Goal: Transaction & Acquisition: Purchase product/service

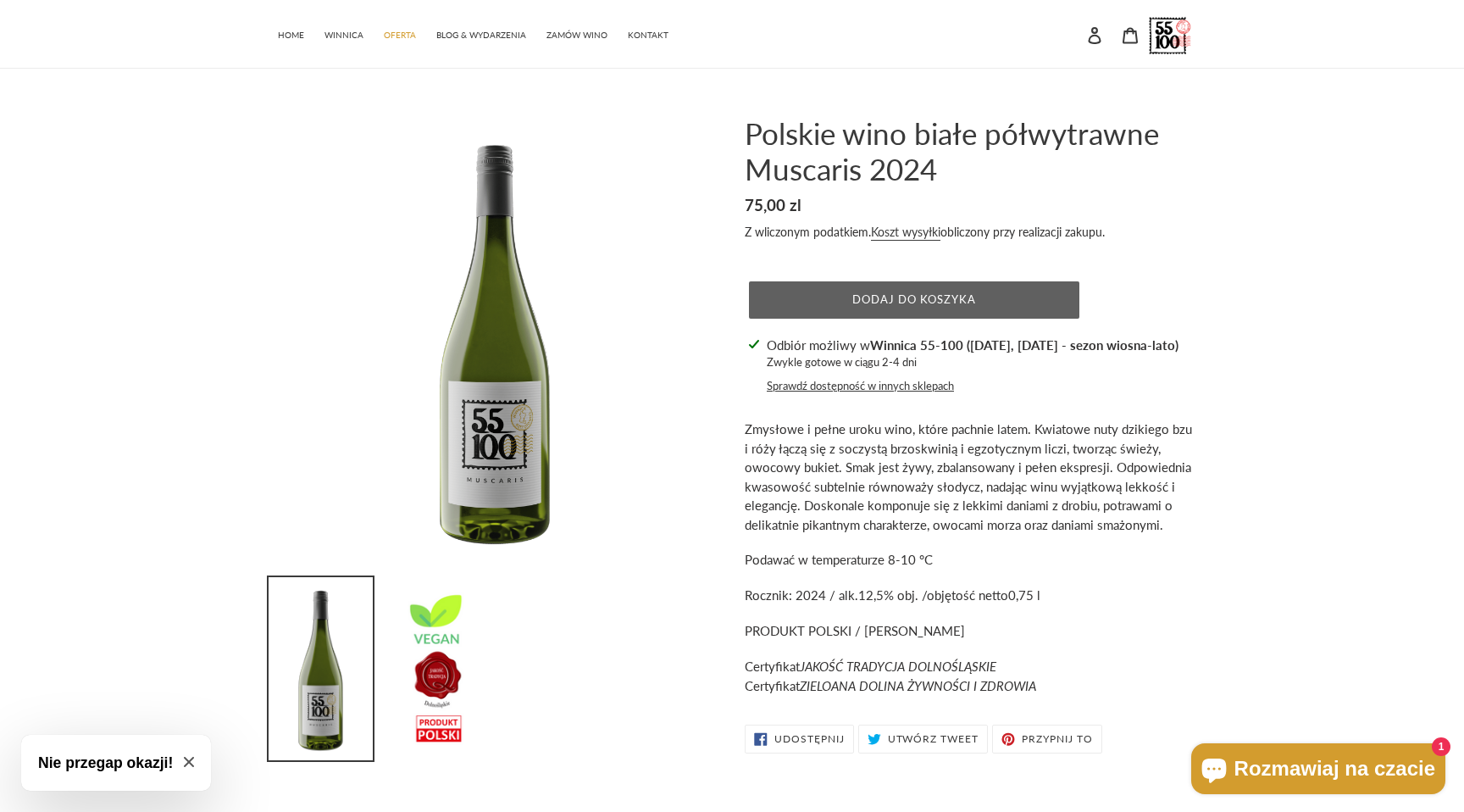
click at [887, 300] on span "Dodaj do koszyka" at bounding box center [914, 299] width 124 height 14
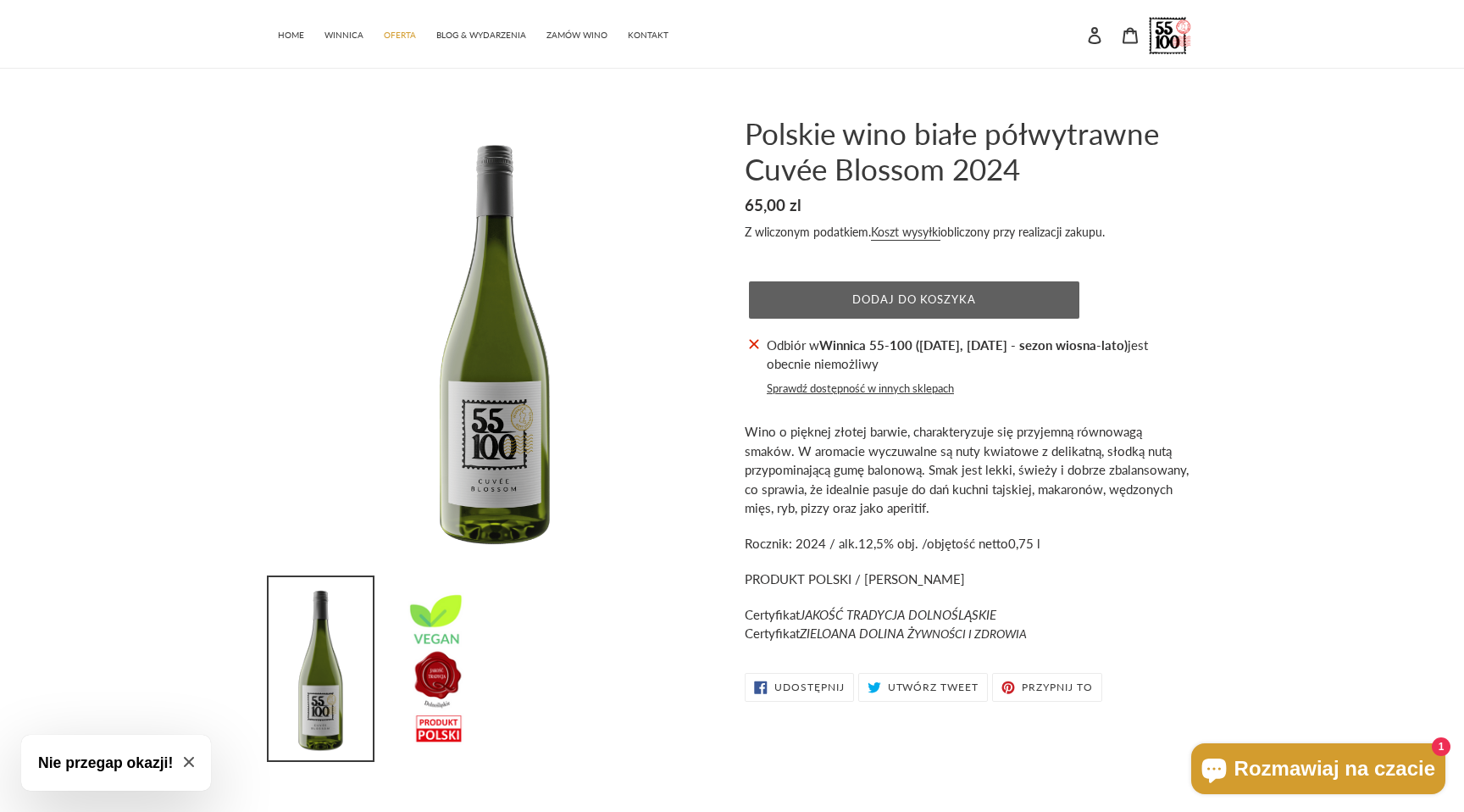
click at [907, 300] on span "Dodaj do koszyka" at bounding box center [914, 299] width 124 height 14
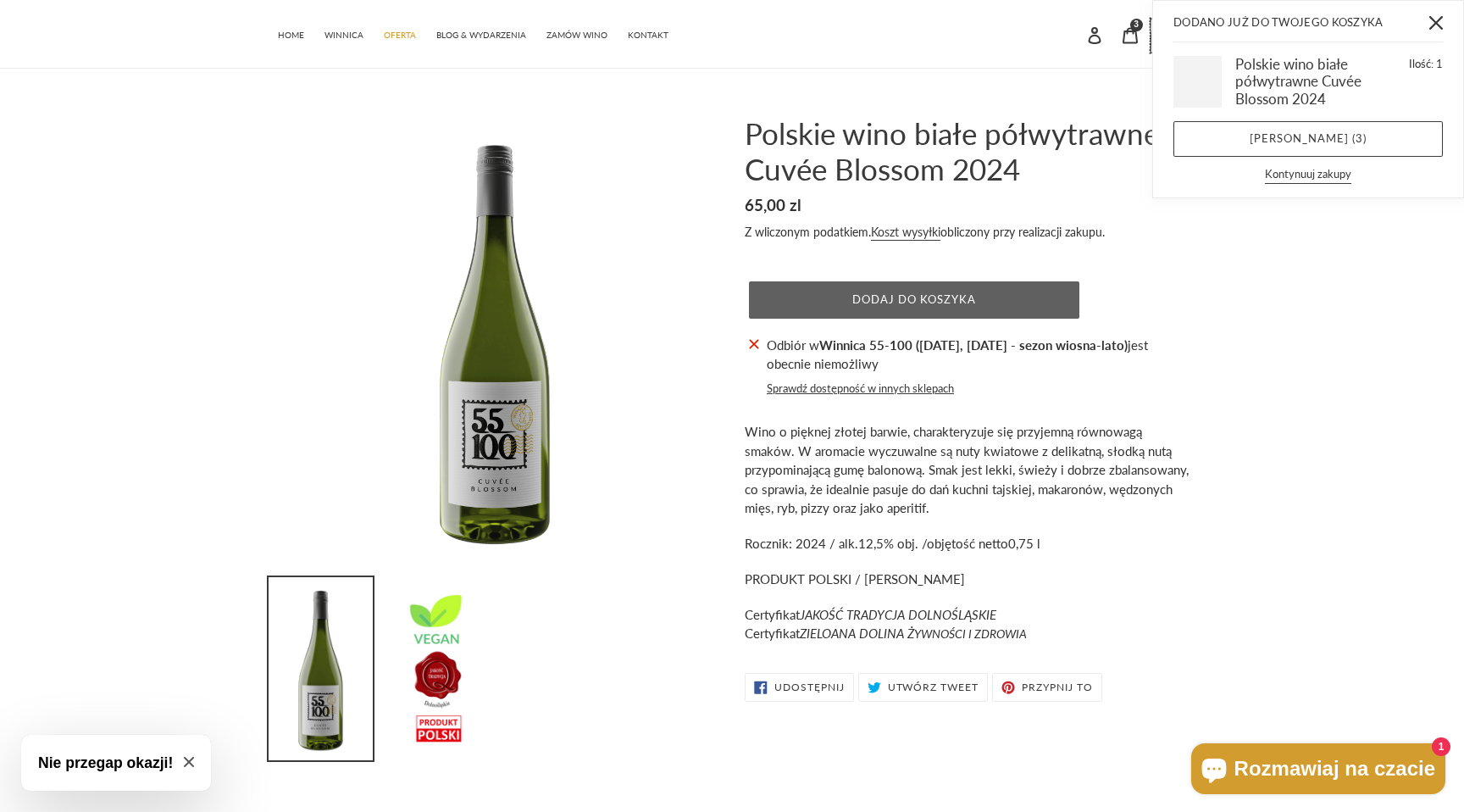
click at [907, 300] on span "Dodaj do koszyka" at bounding box center [914, 299] width 124 height 14
click at [1249, 146] on link "Zobacz koszyk ( 4 )" at bounding box center [1308, 139] width 269 height 36
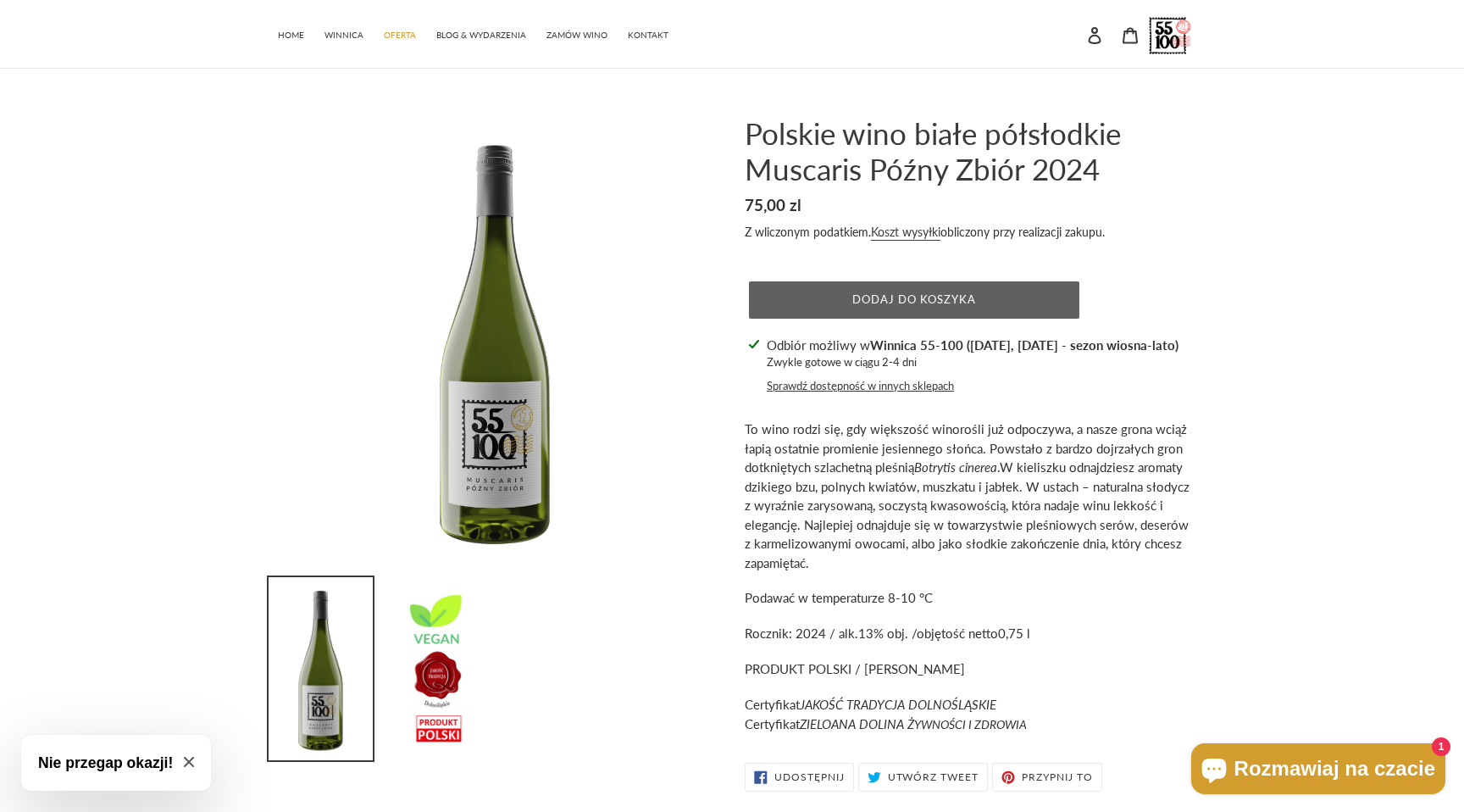
click at [899, 300] on span "Dodaj do koszyka" at bounding box center [914, 299] width 124 height 14
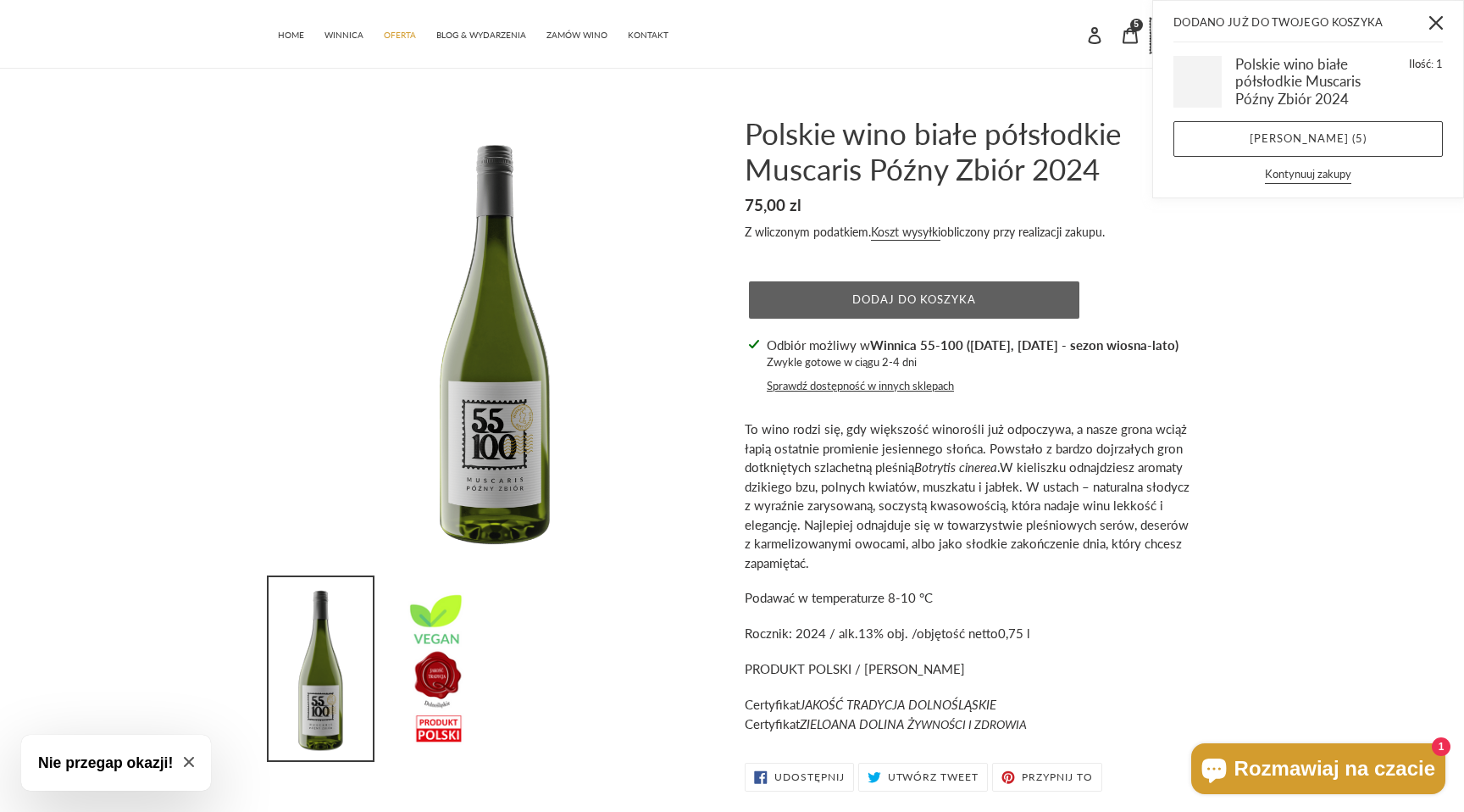
click at [964, 295] on span "Dodaj do koszyka" at bounding box center [914, 299] width 124 height 14
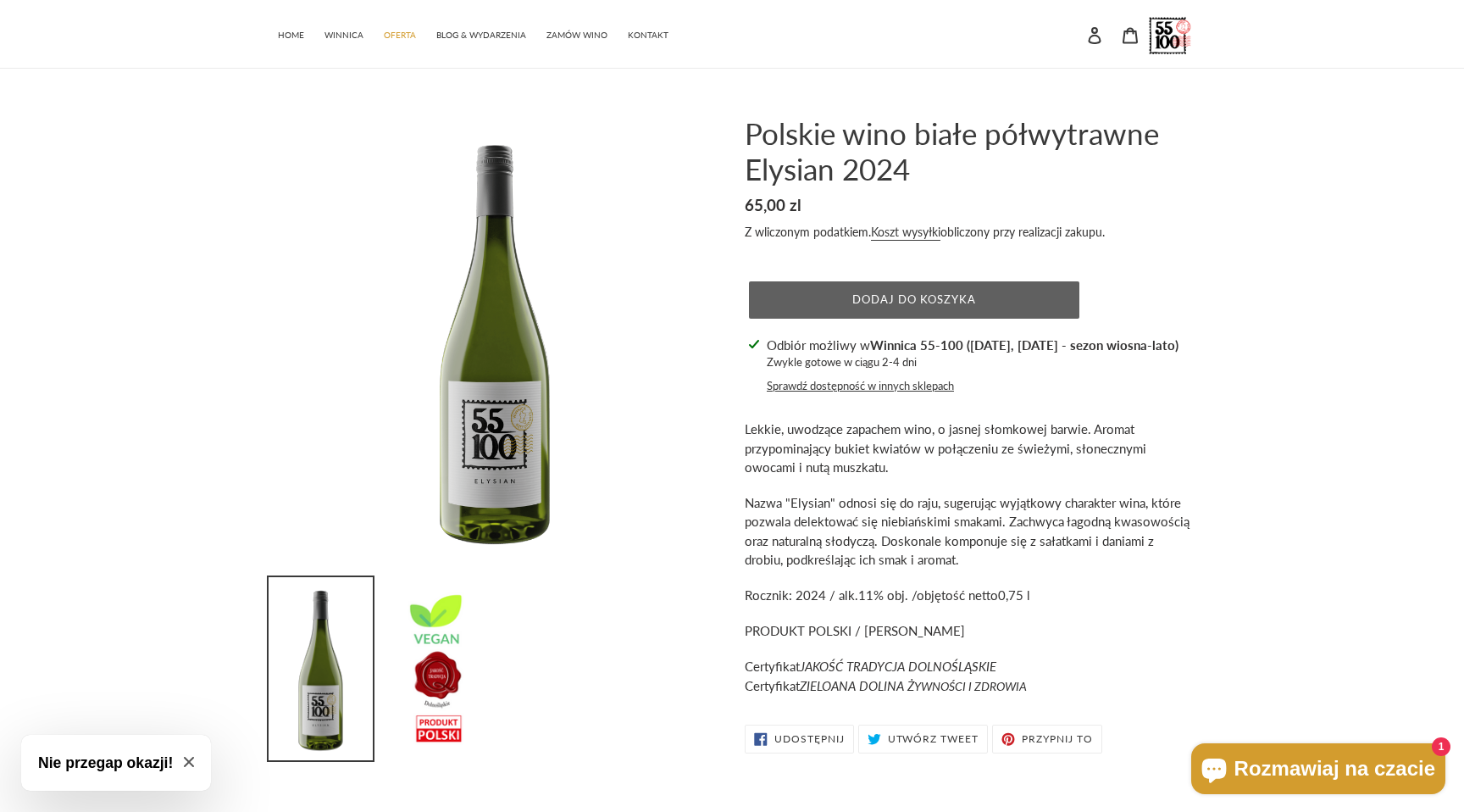
click at [892, 303] on span "Dodaj do koszyka" at bounding box center [914, 299] width 124 height 14
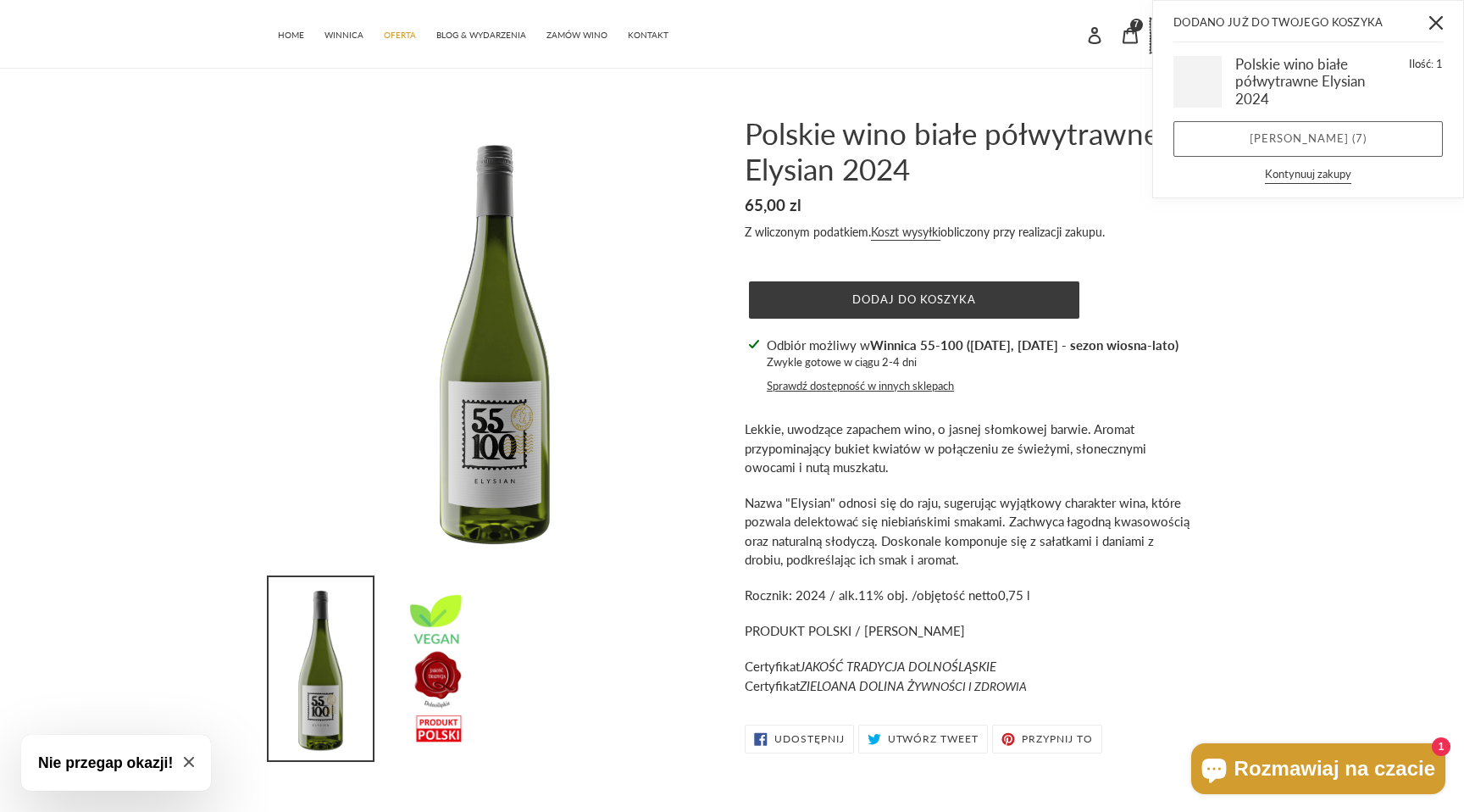
click at [1332, 133] on link "Zobacz koszyk ( 7 )" at bounding box center [1308, 139] width 269 height 36
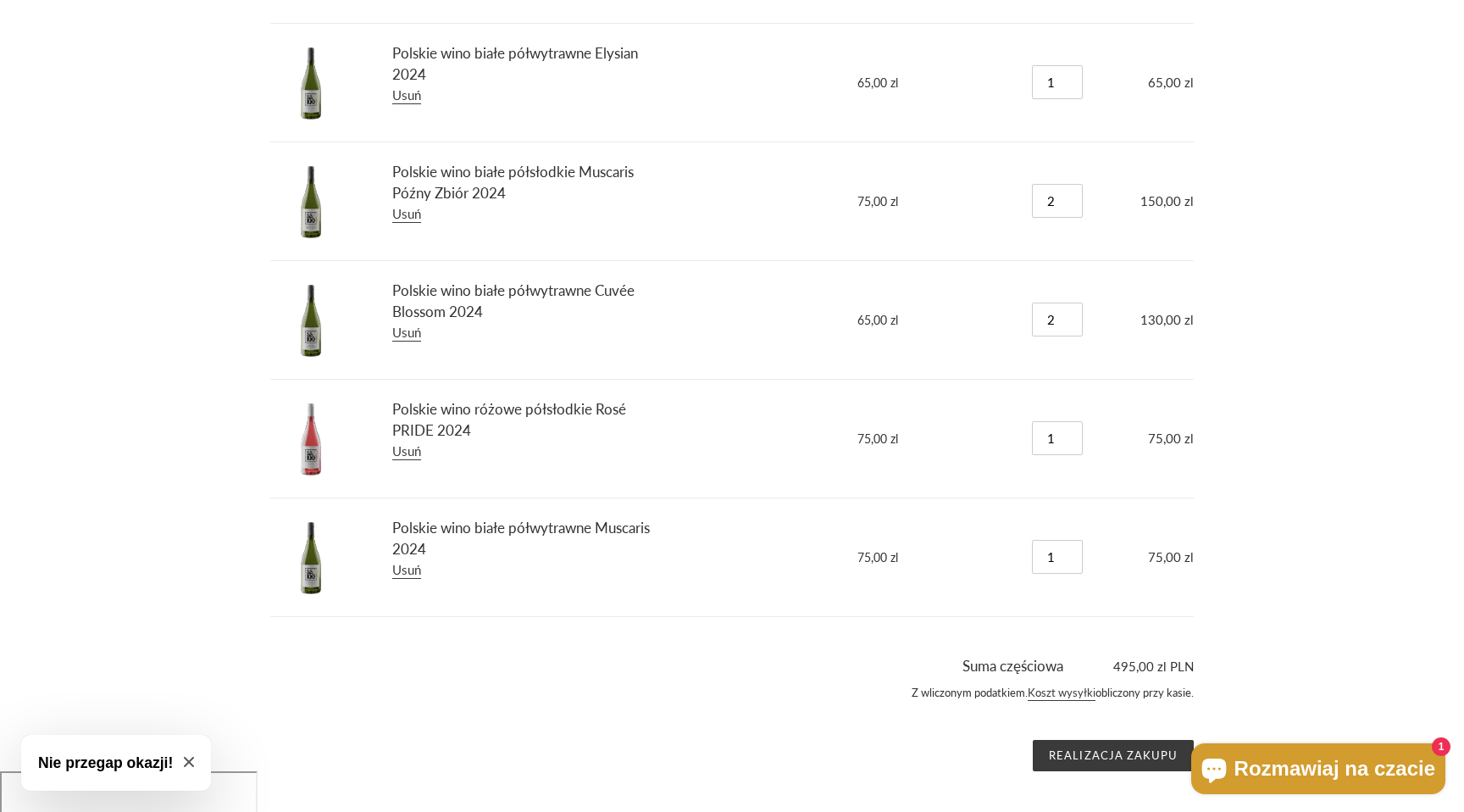
scroll to position [268, 0]
click at [1131, 751] on input "Realizacja zakupu" at bounding box center [1113, 754] width 161 height 32
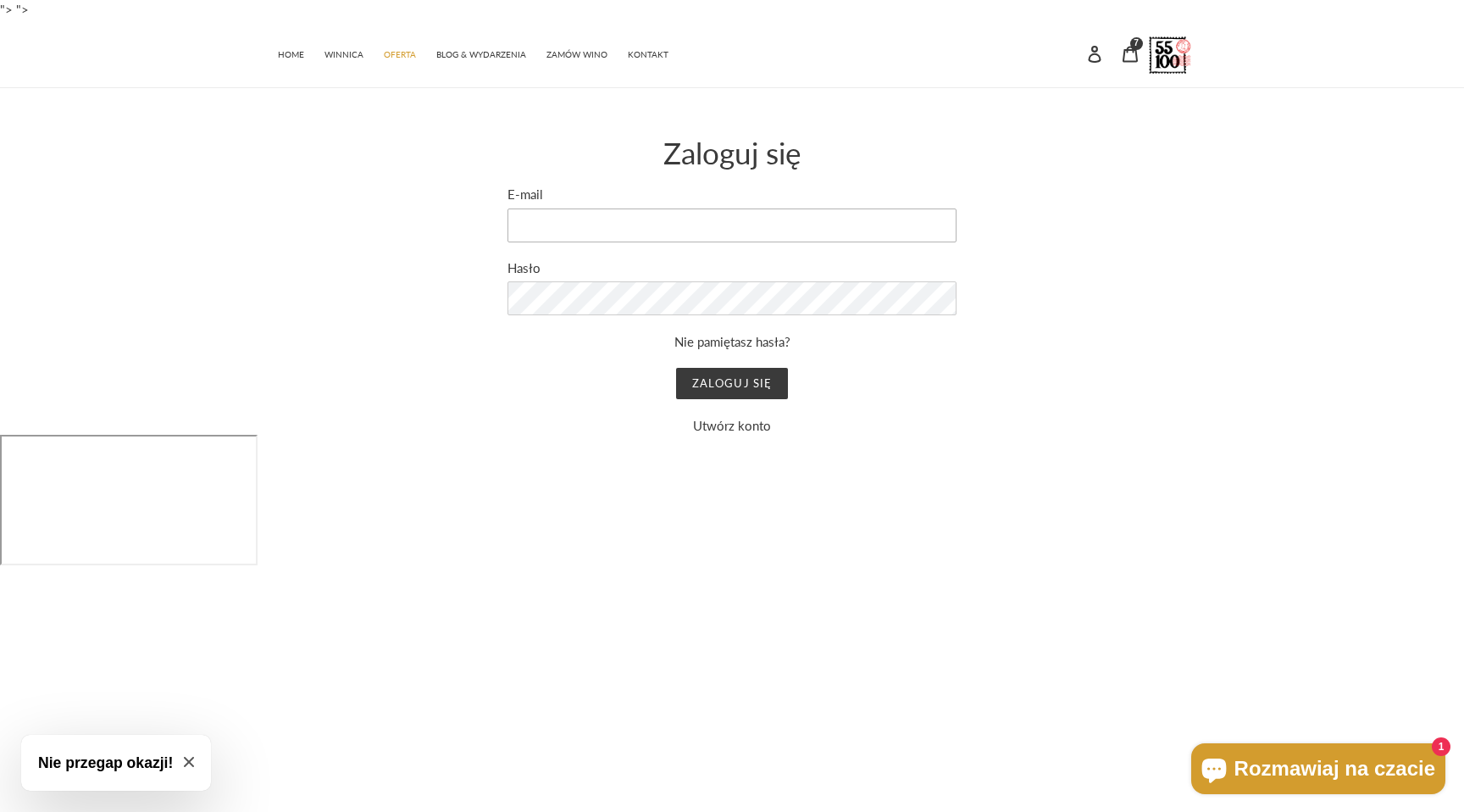
click at [743, 220] on input "E-mail" at bounding box center [732, 225] width 449 height 34
type input "[EMAIL_ADDRESS][PERSON_NAME][DOMAIN_NAME]"
click at [1277, 217] on main "Wysłaliśmy do Ciebie e-mail z linkiem do aktualizacji hasła. Zaloguj się E-mail…" at bounding box center [732, 262] width 1464 height 348
click at [676, 368] on input "Zaloguj się" at bounding box center [732, 384] width 111 height 32
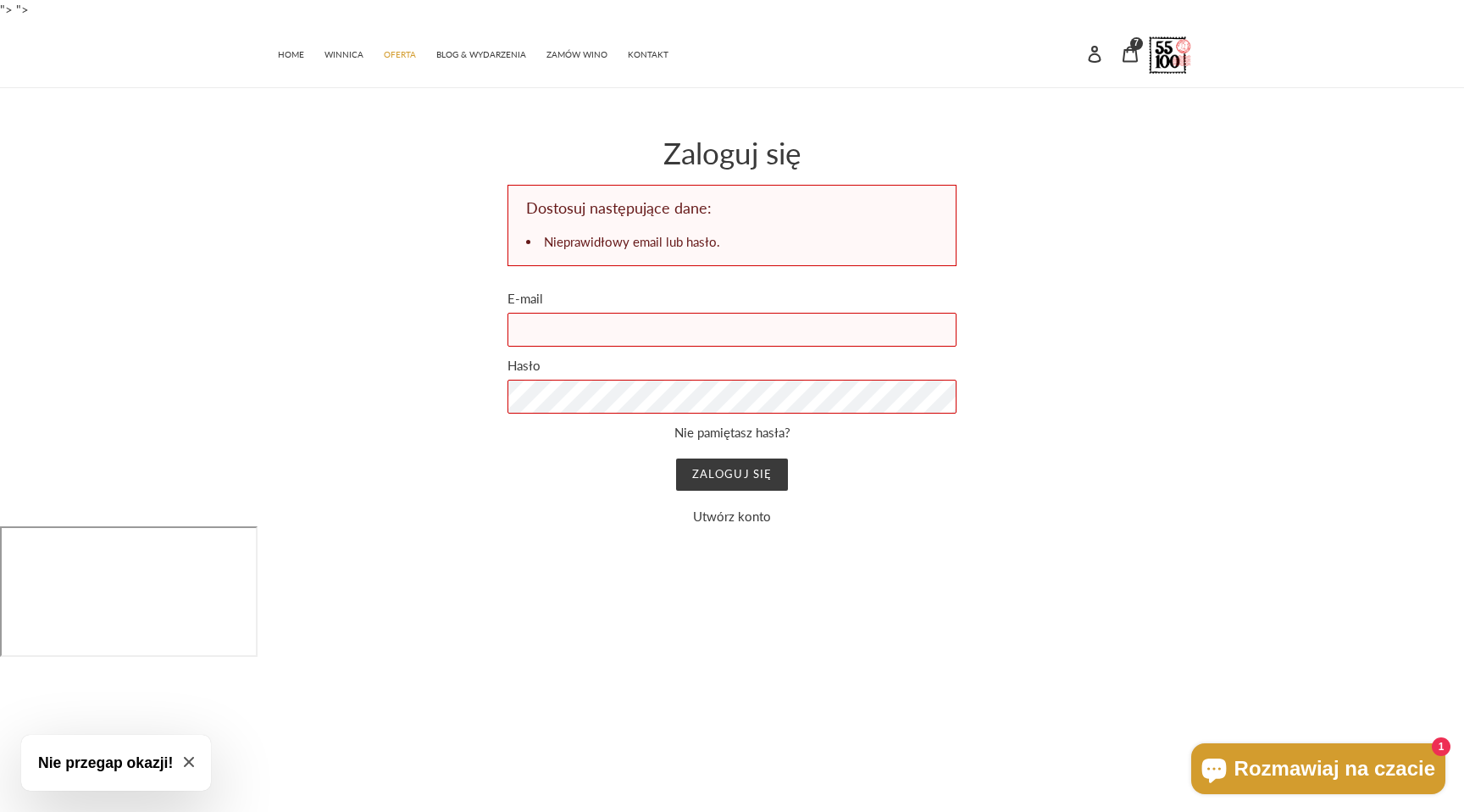
click at [618, 335] on input "E-mail" at bounding box center [732, 329] width 449 height 34
type input "[EMAIL_ADDRESS][PERSON_NAME][DOMAIN_NAME]"
click at [676, 458] on input "Zaloguj się" at bounding box center [732, 474] width 111 height 32
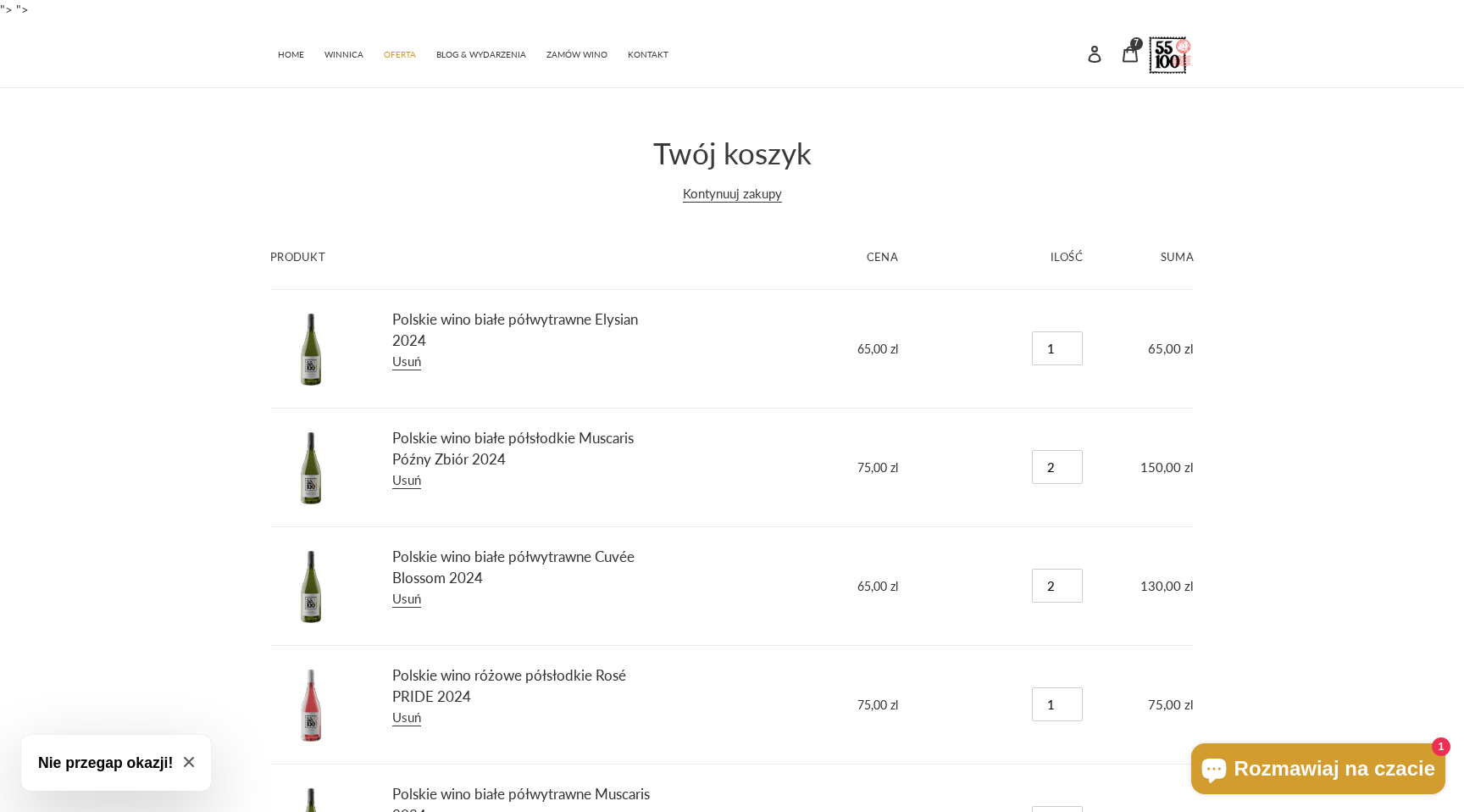
scroll to position [268, 0]
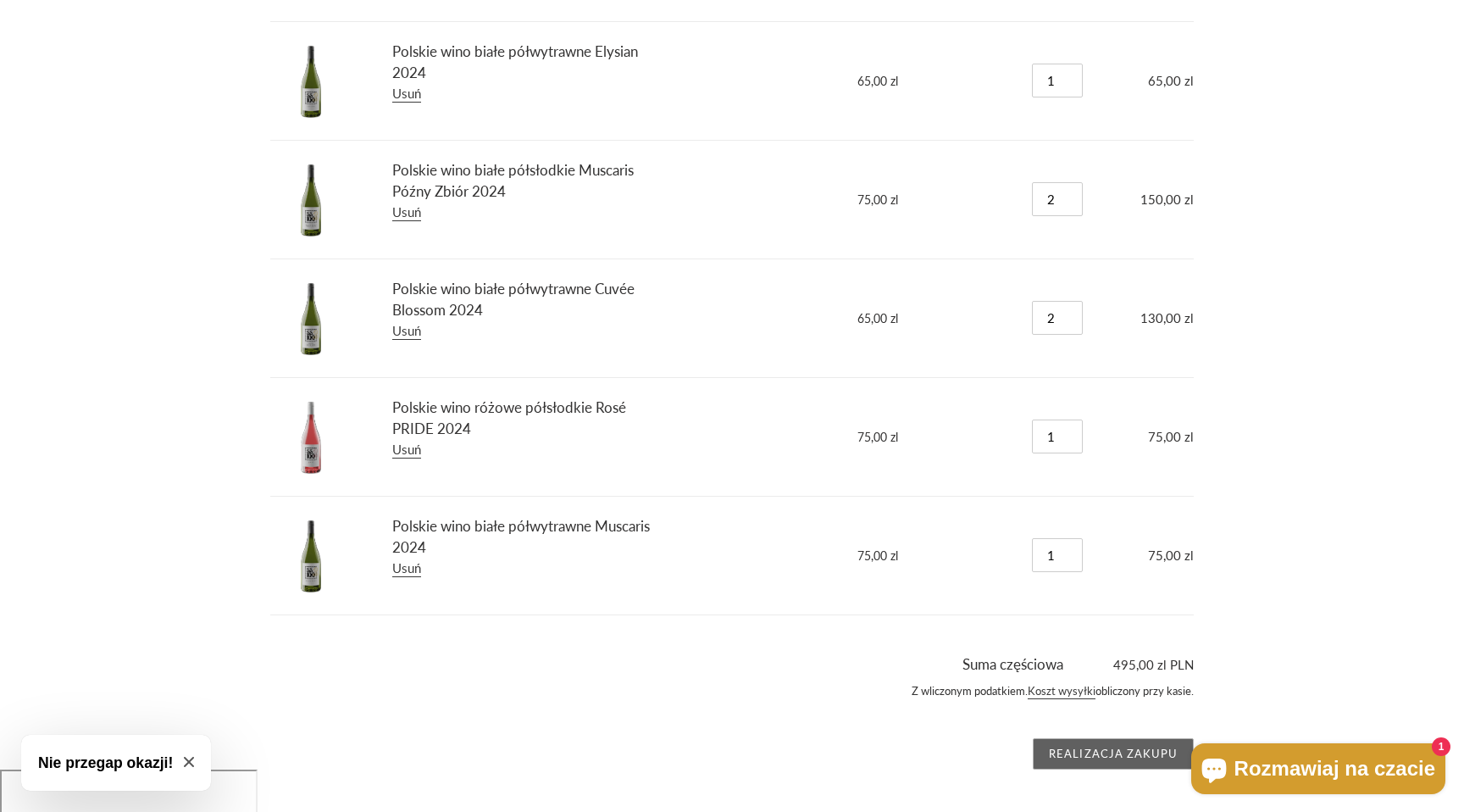
click at [1082, 757] on input "Realizacja zakupu" at bounding box center [1113, 754] width 161 height 32
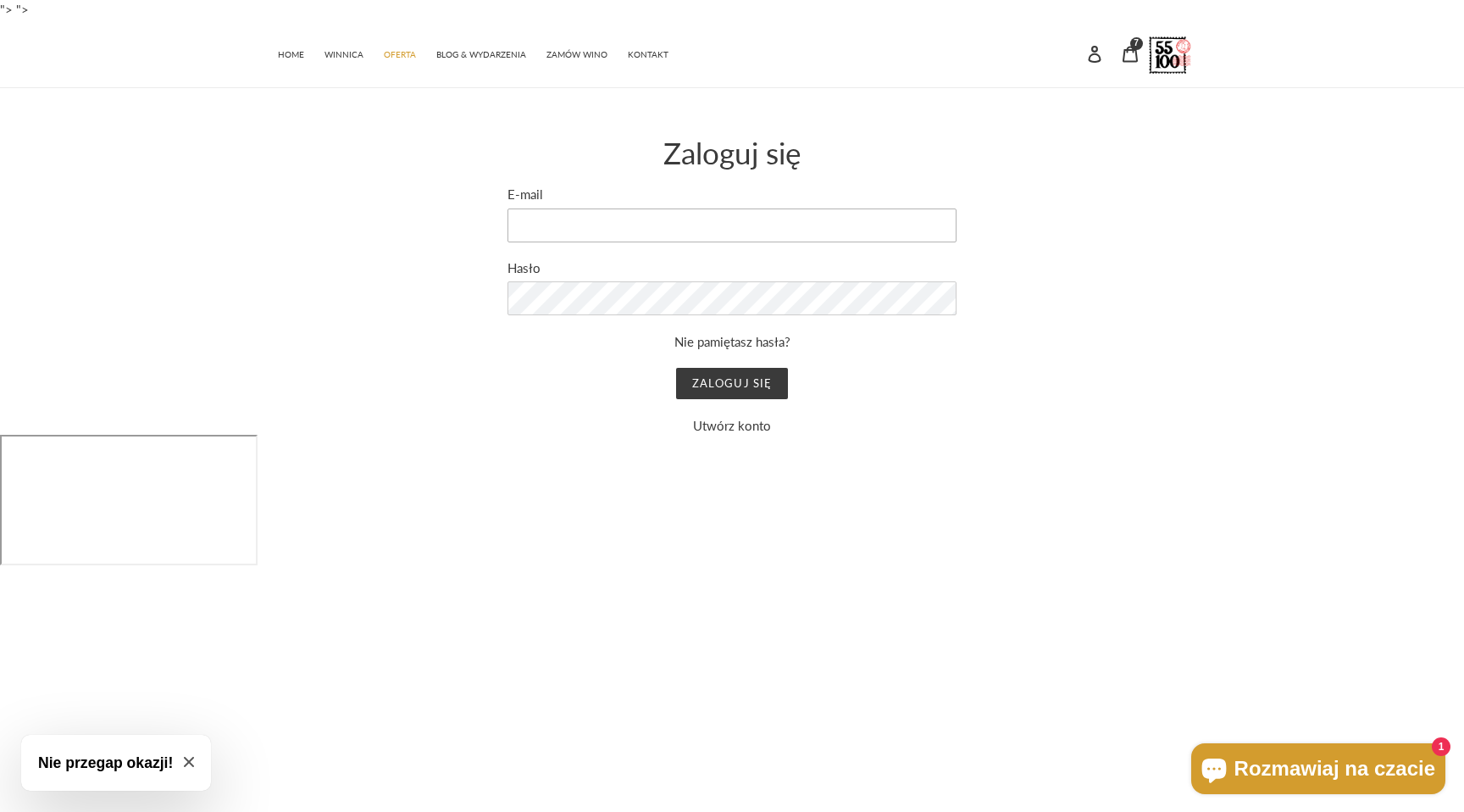
click at [744, 209] on input "E-mail" at bounding box center [732, 225] width 449 height 34
type input "[EMAIL_ADDRESS][PERSON_NAME][DOMAIN_NAME]"
click at [676, 368] on input "Zaloguj się" at bounding box center [732, 384] width 111 height 32
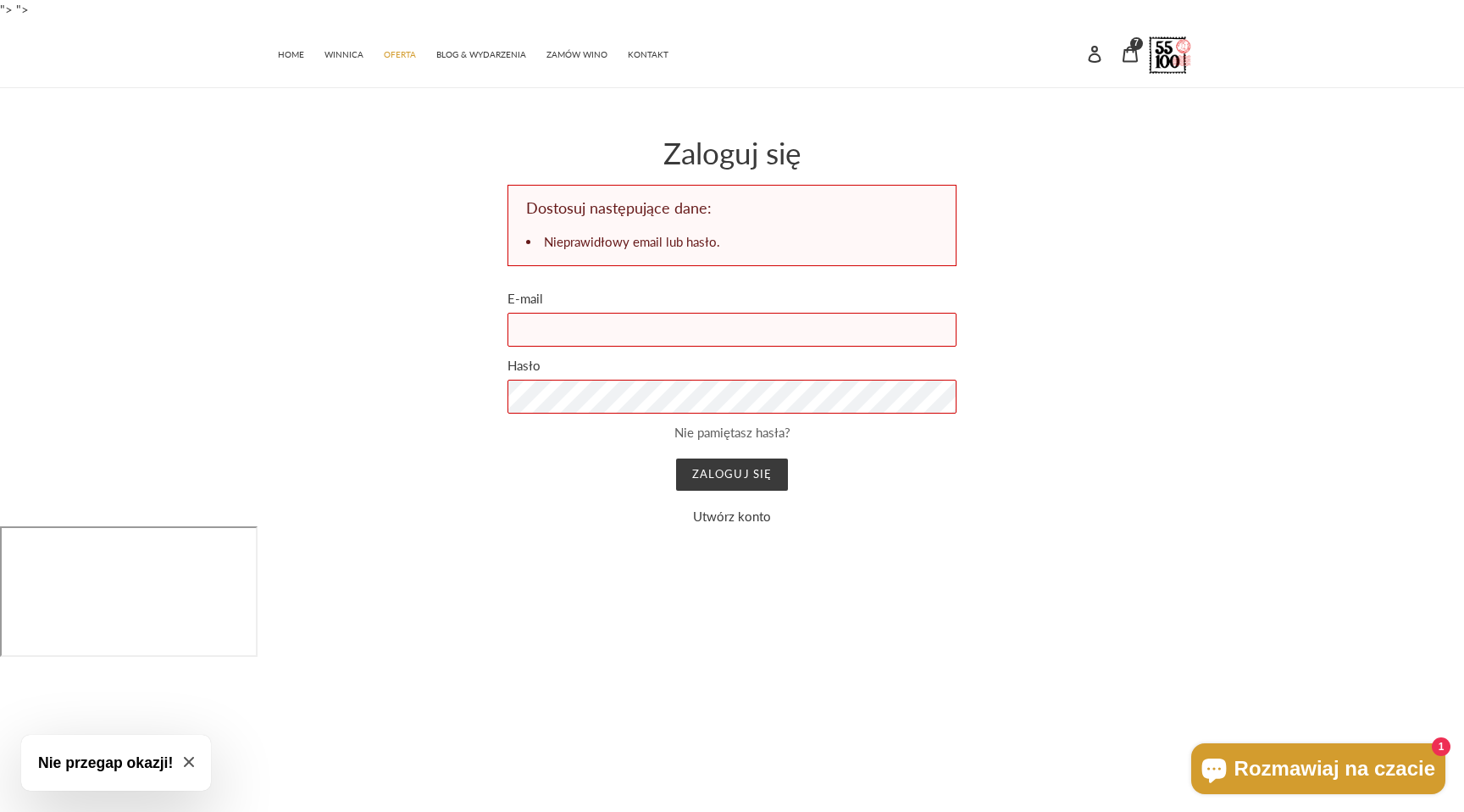
click at [752, 426] on link "Nie pamiętasz hasła?" at bounding box center [732, 432] width 116 height 16
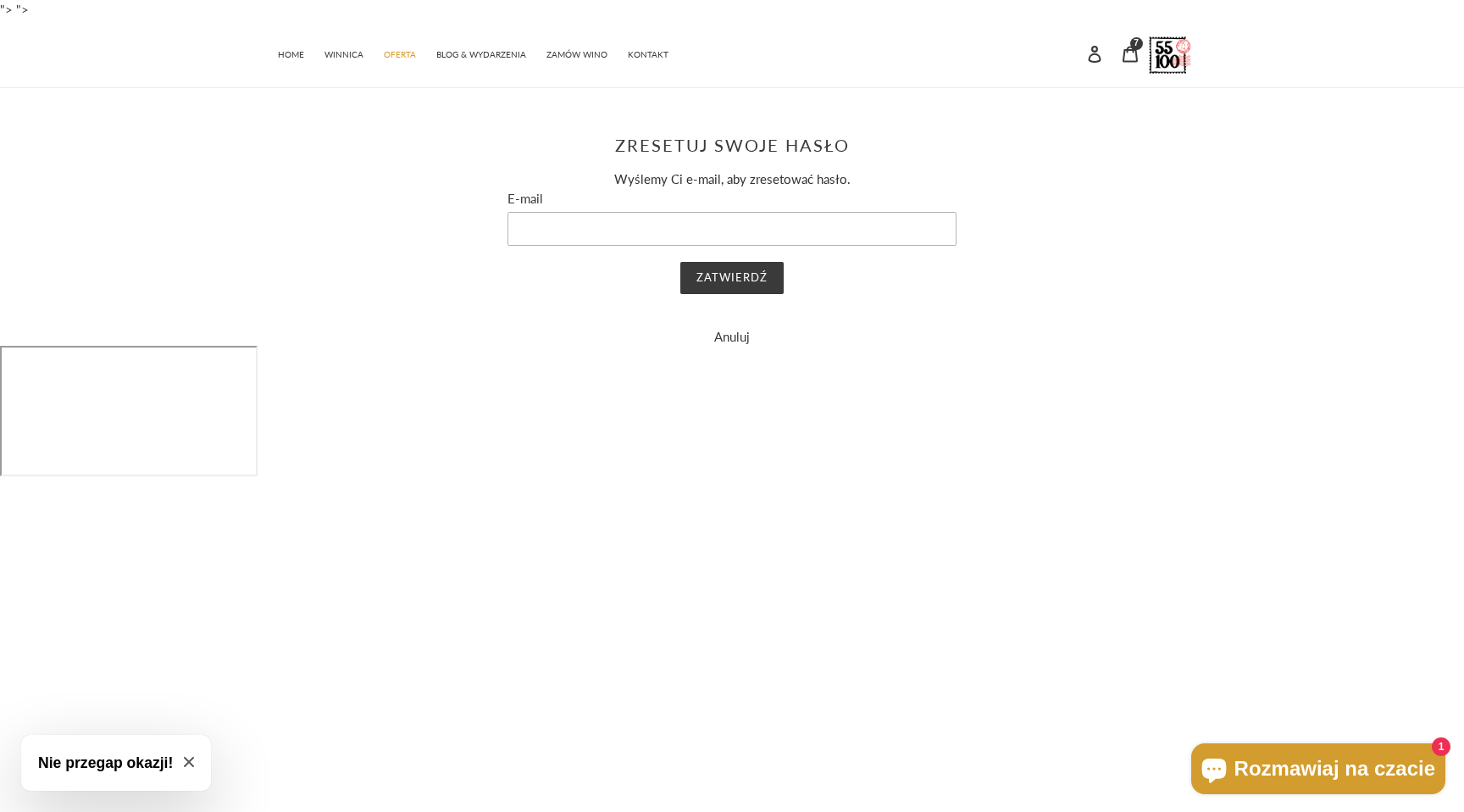
click at [610, 227] on input "E-mail" at bounding box center [732, 228] width 449 height 34
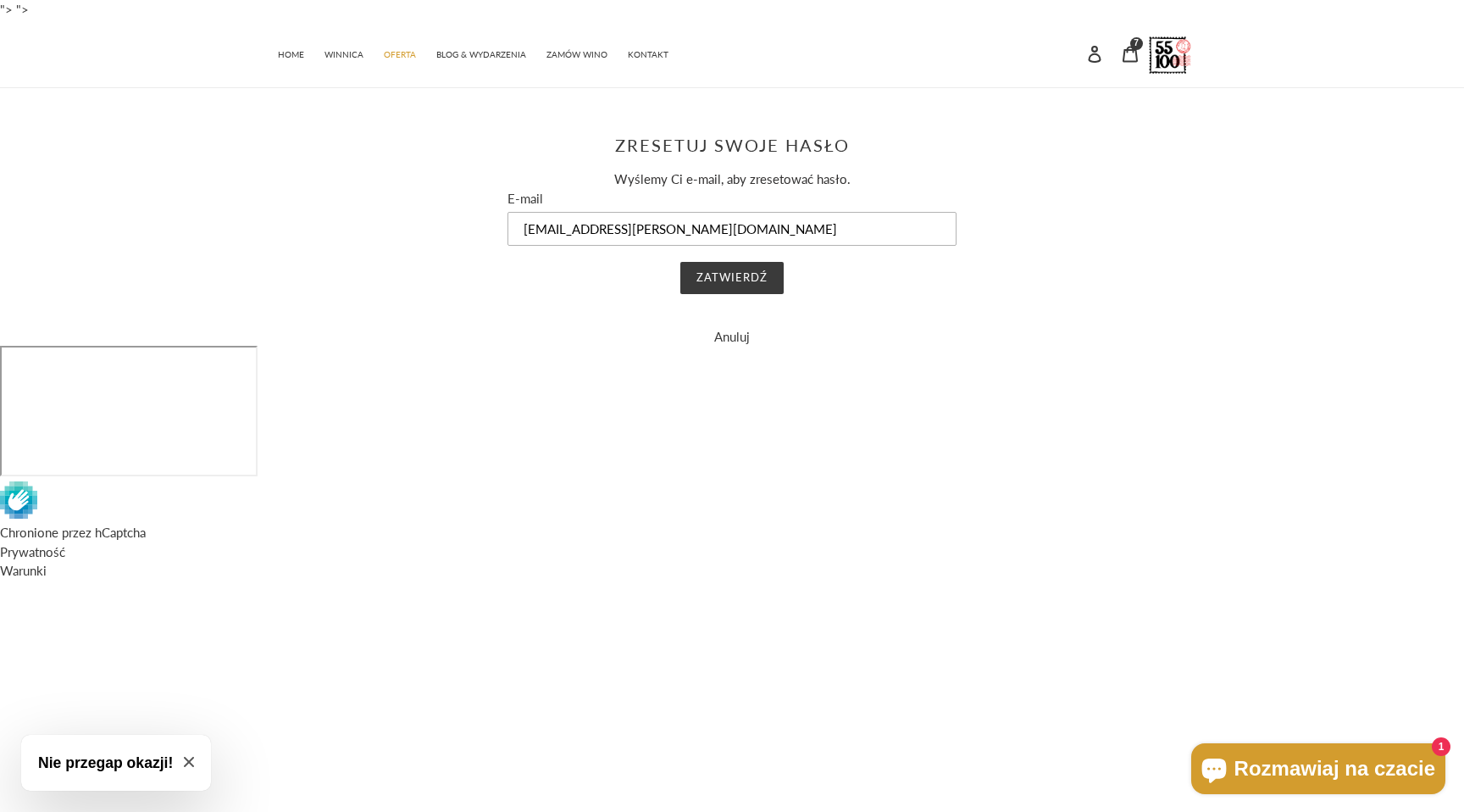
type input "w.soobool@gmail.com"
click at [680, 262] on input "Zatwierdź" at bounding box center [732, 278] width 103 height 32
click at [762, 274] on input "Zatwierdź" at bounding box center [732, 278] width 103 height 32
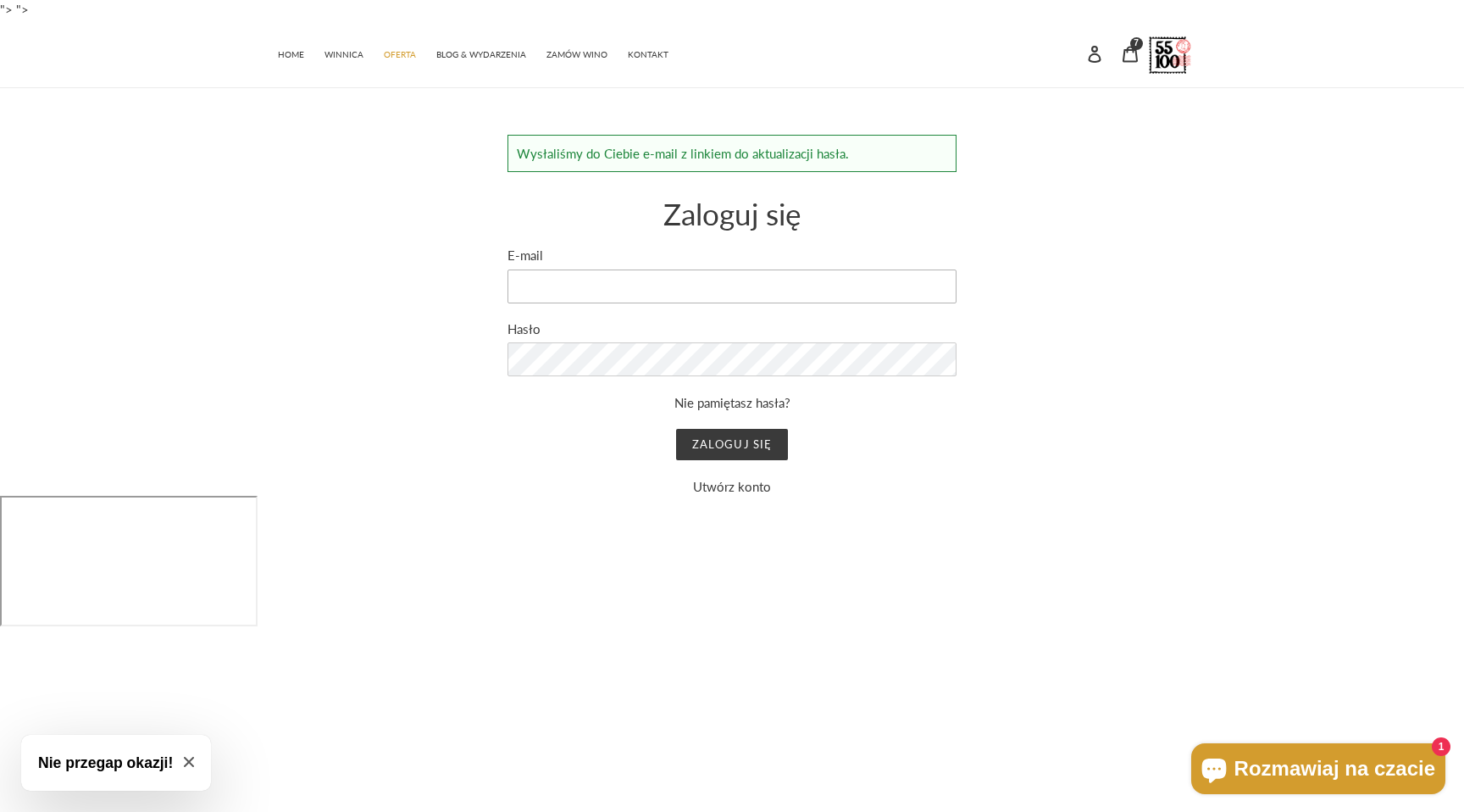
click at [762, 274] on input "E-mail" at bounding box center [732, 286] width 449 height 34
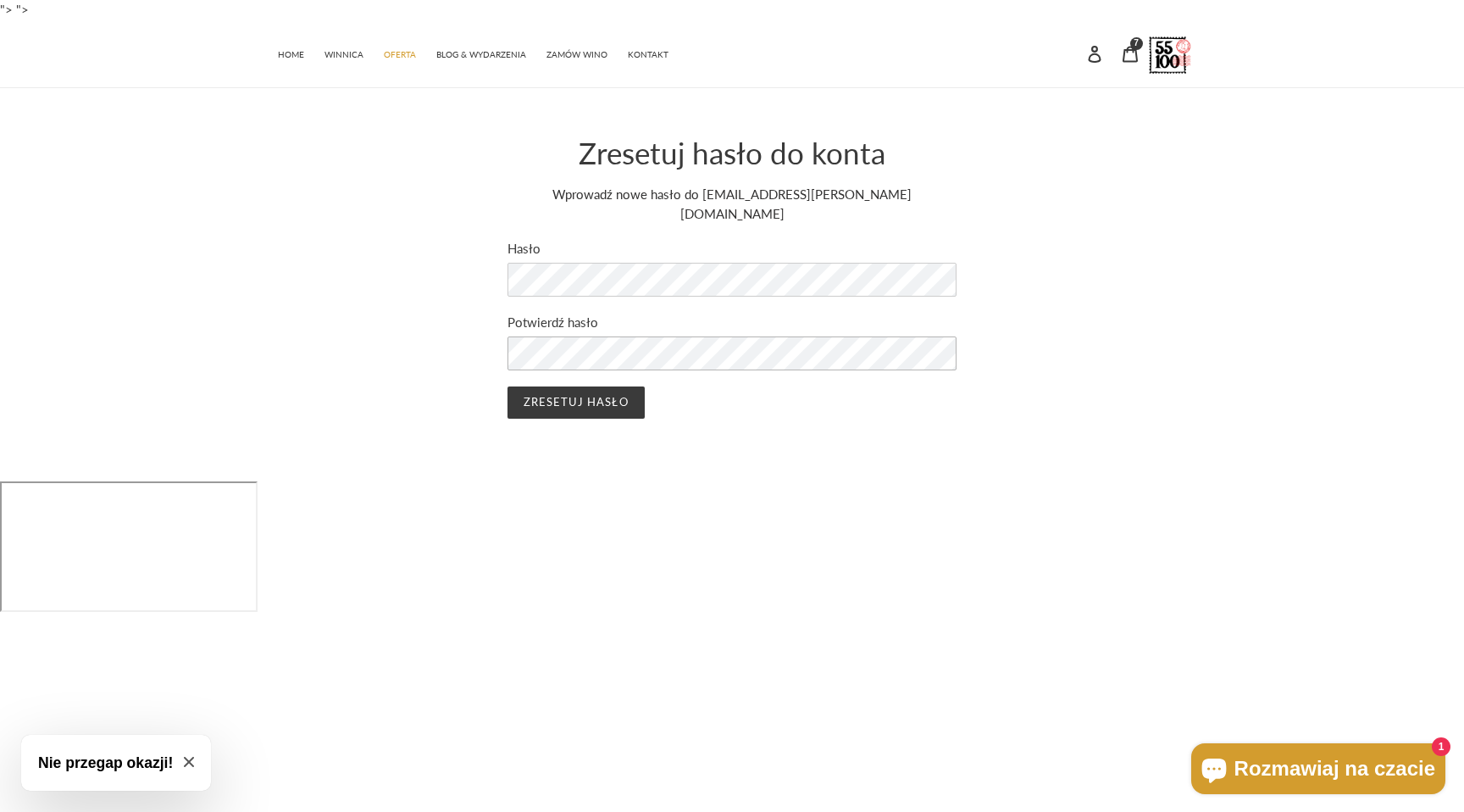
click at [507, 387] on input "Zresetuj hasło" at bounding box center [575, 402] width 137 height 32
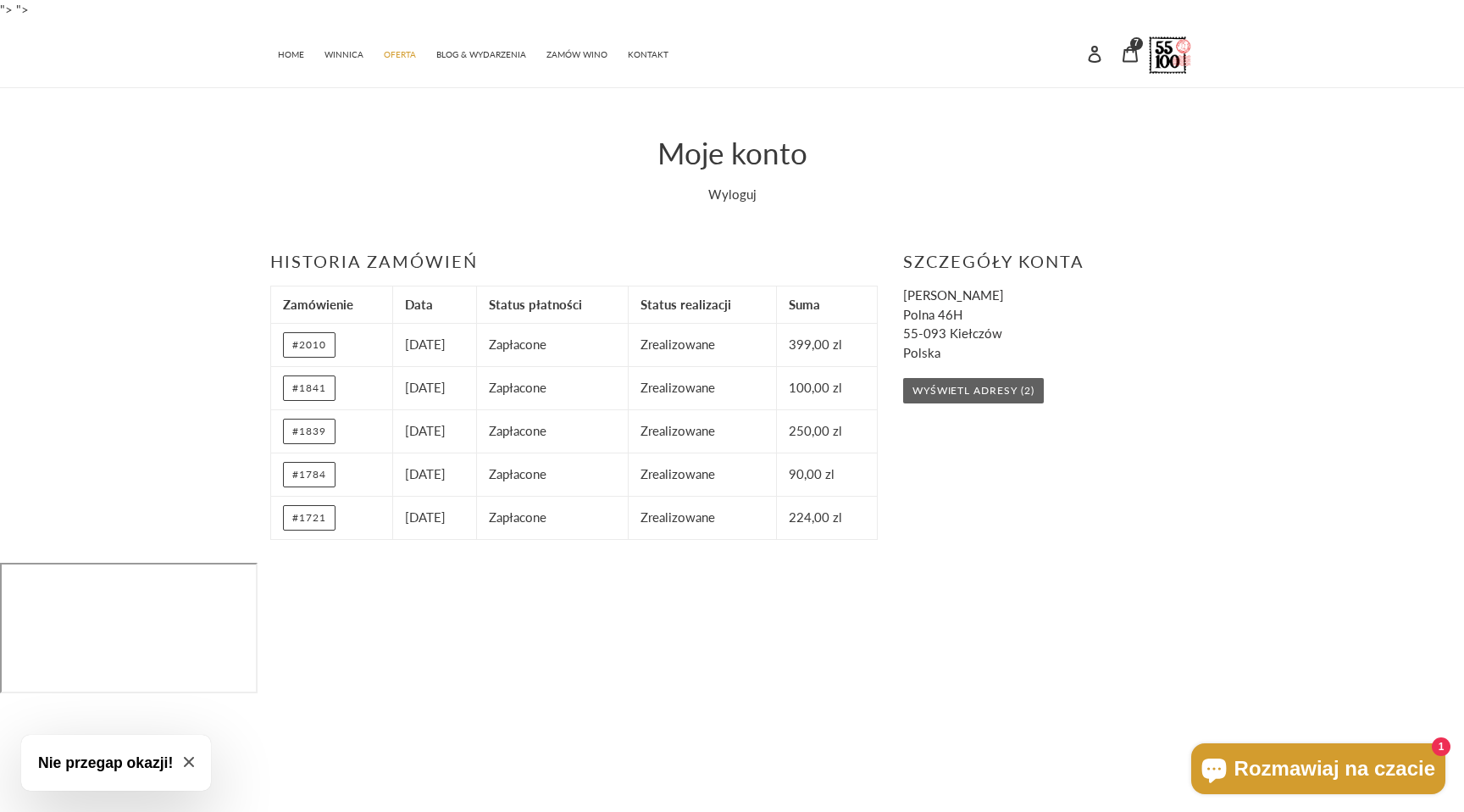
click at [984, 396] on link "Wyświetl adresy (2)" at bounding box center [973, 390] width 141 height 25
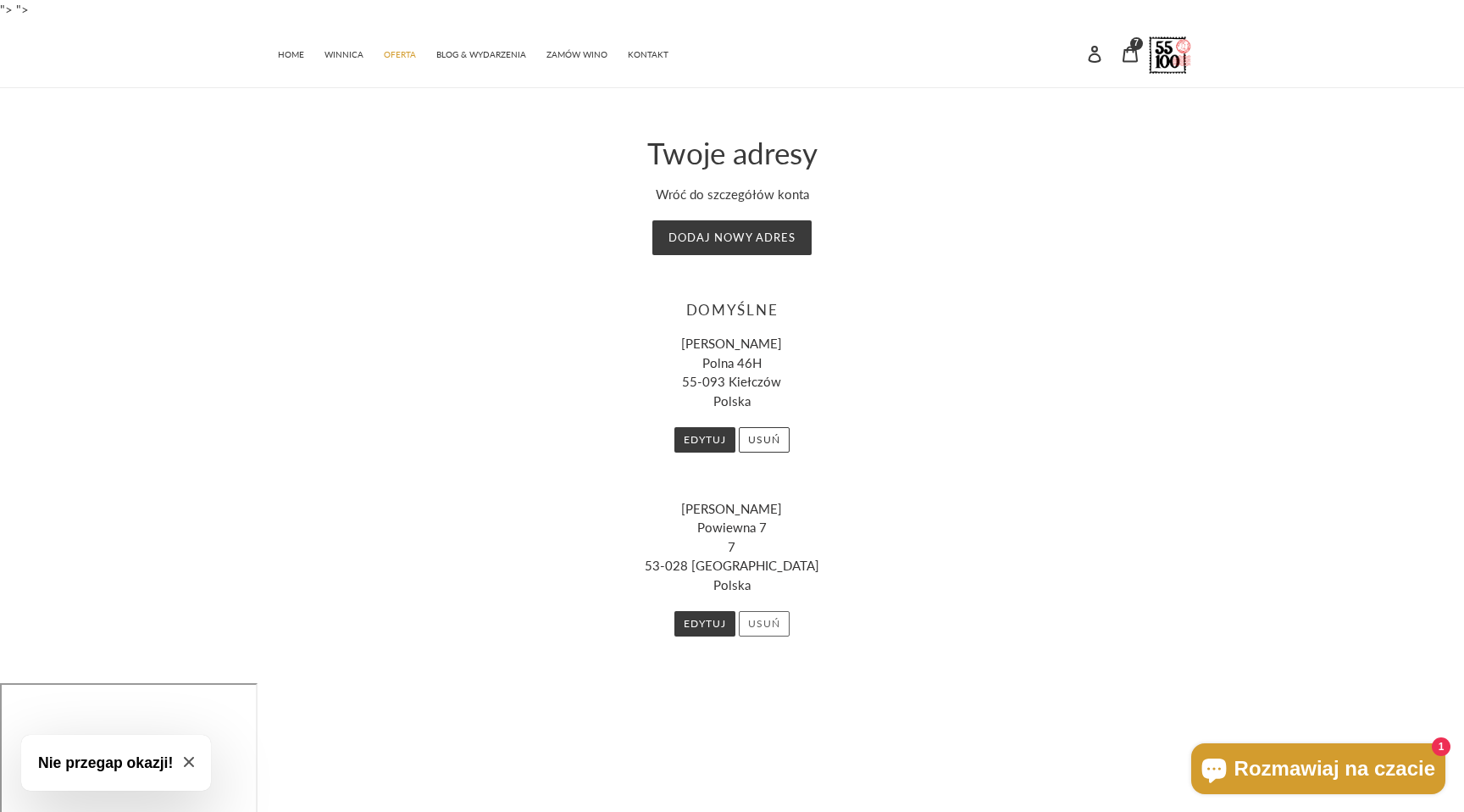
click at [770, 618] on button "Usuń" at bounding box center [765, 624] width 51 height 25
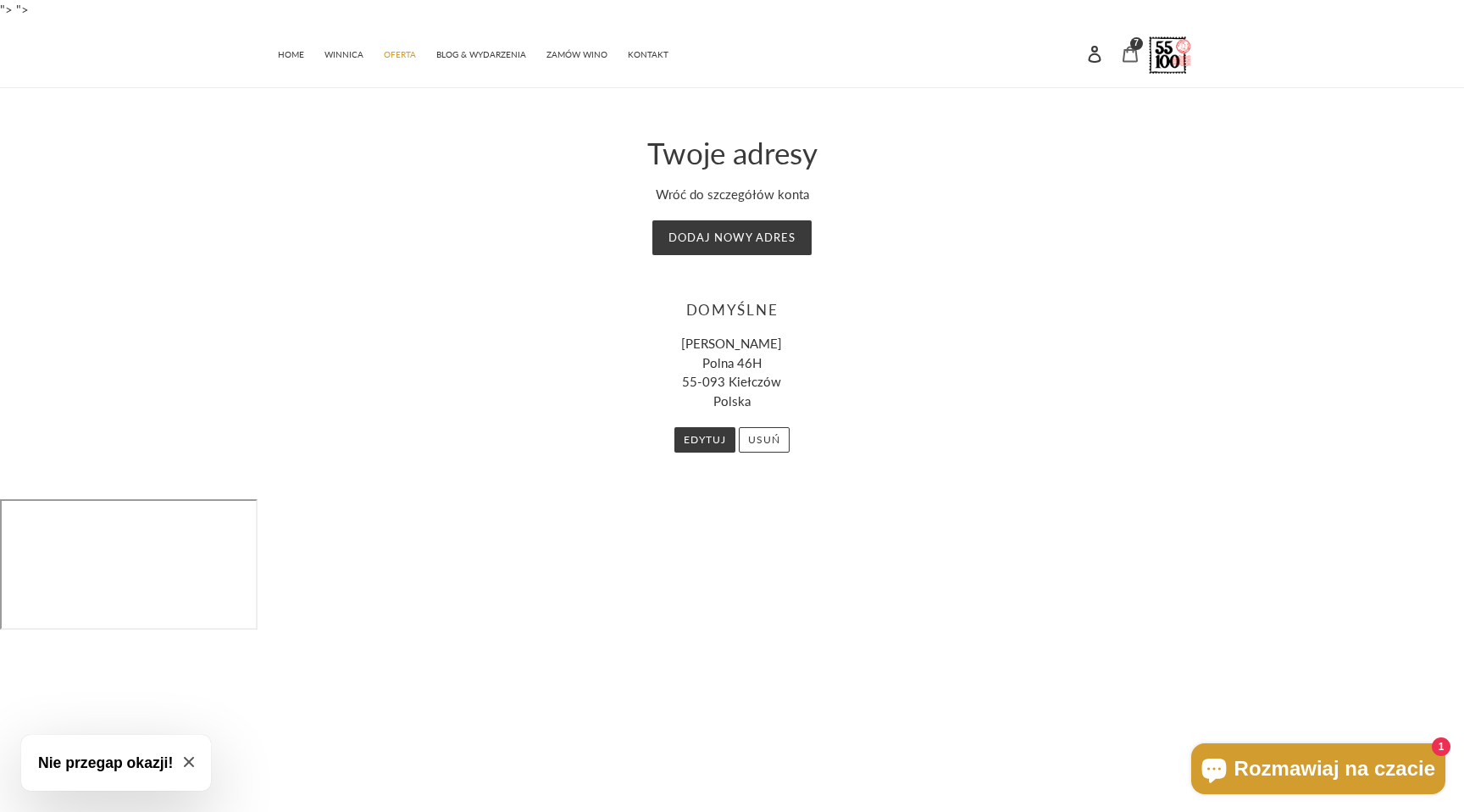
click at [1124, 51] on icon at bounding box center [1131, 53] width 16 height 17
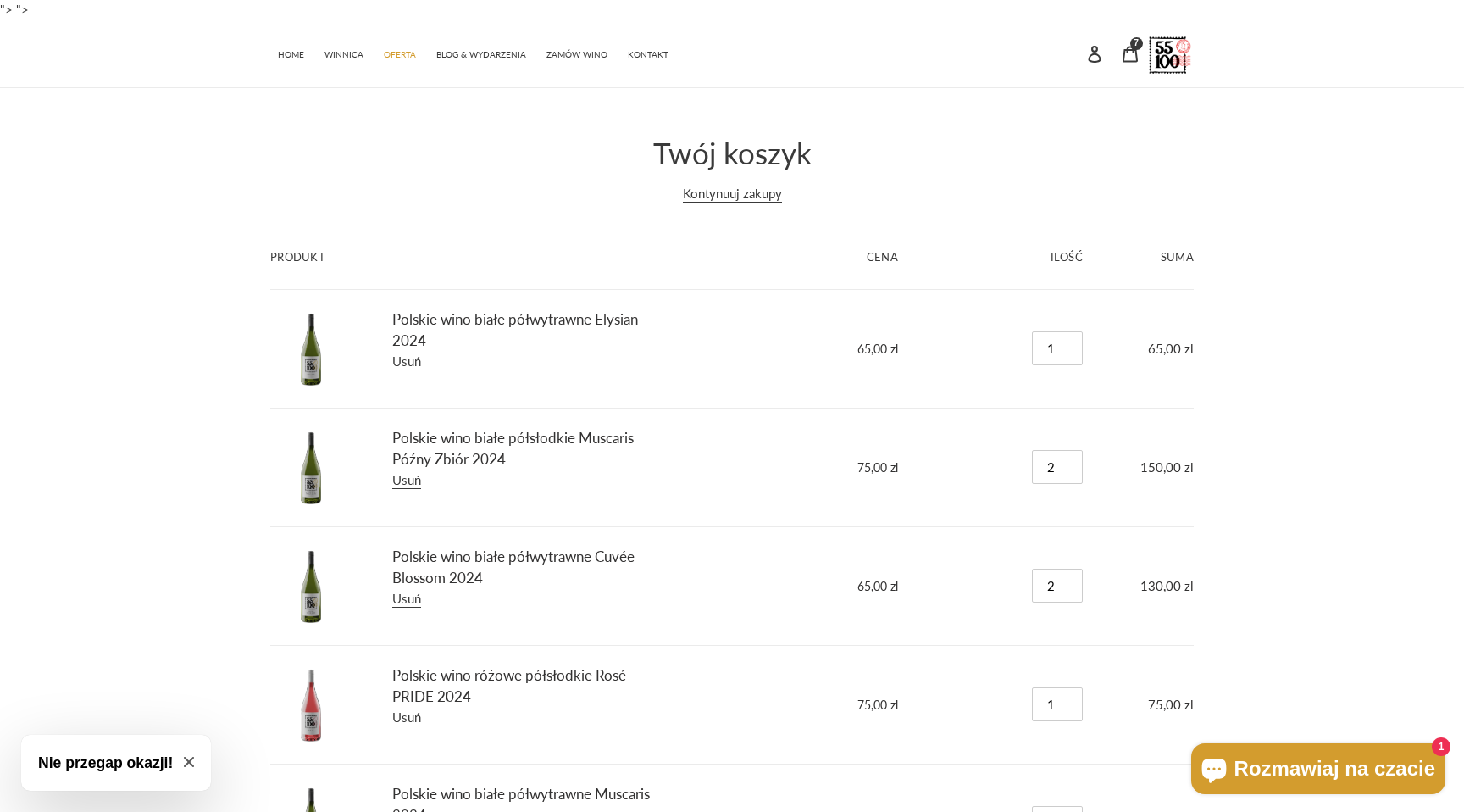
scroll to position [268, 0]
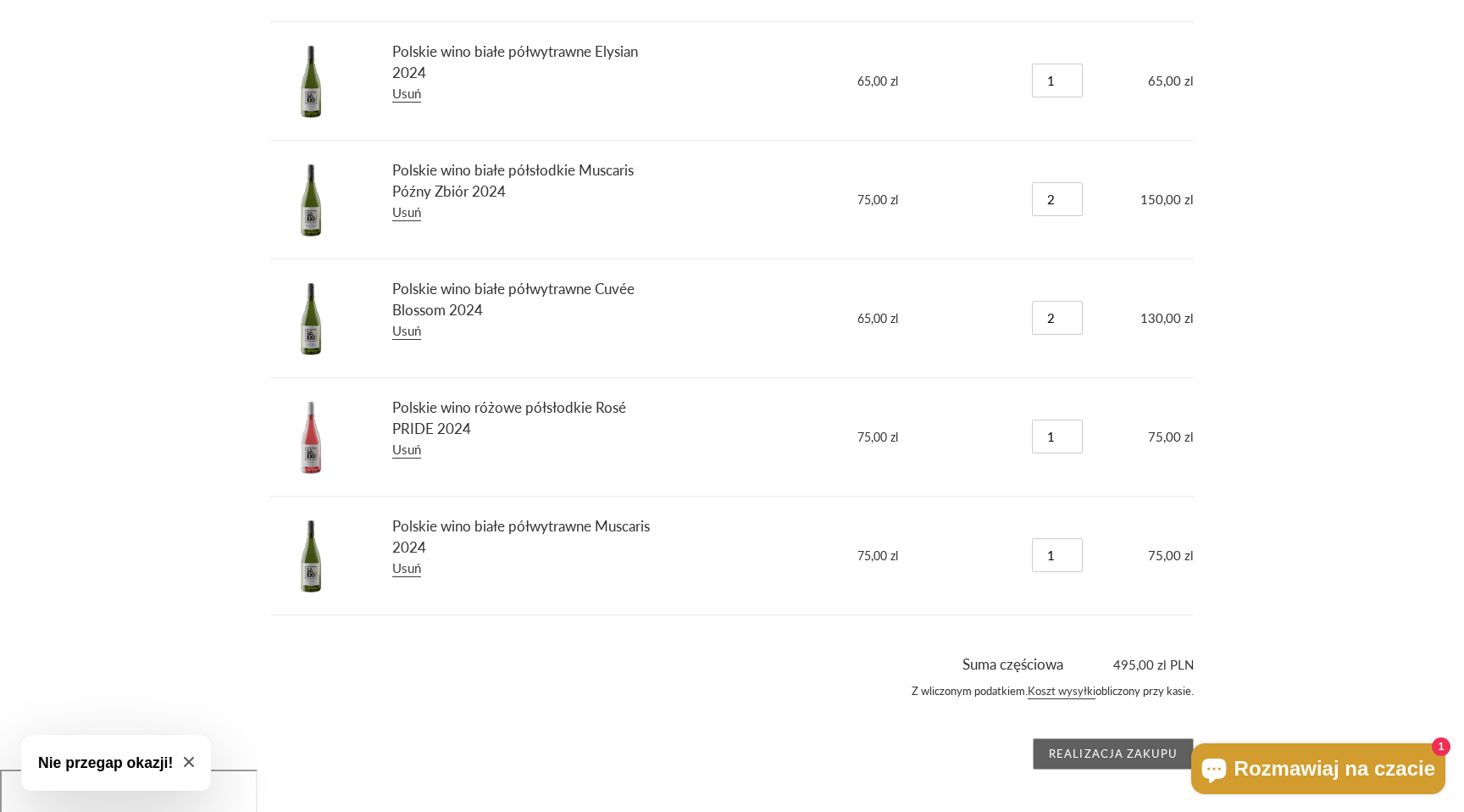
click at [1107, 759] on input "Realizacja zakupu" at bounding box center [1113, 754] width 161 height 32
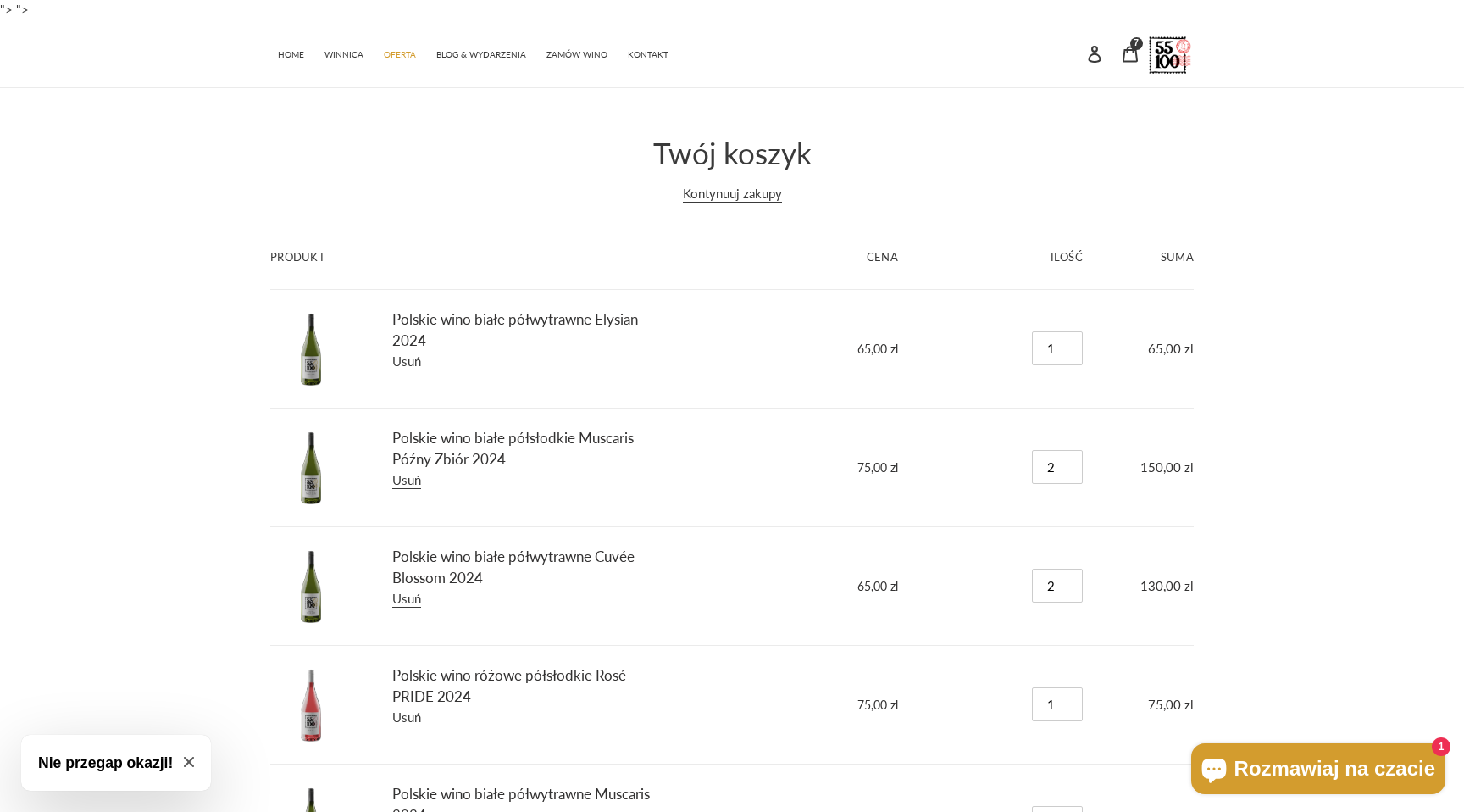
scroll to position [268, 0]
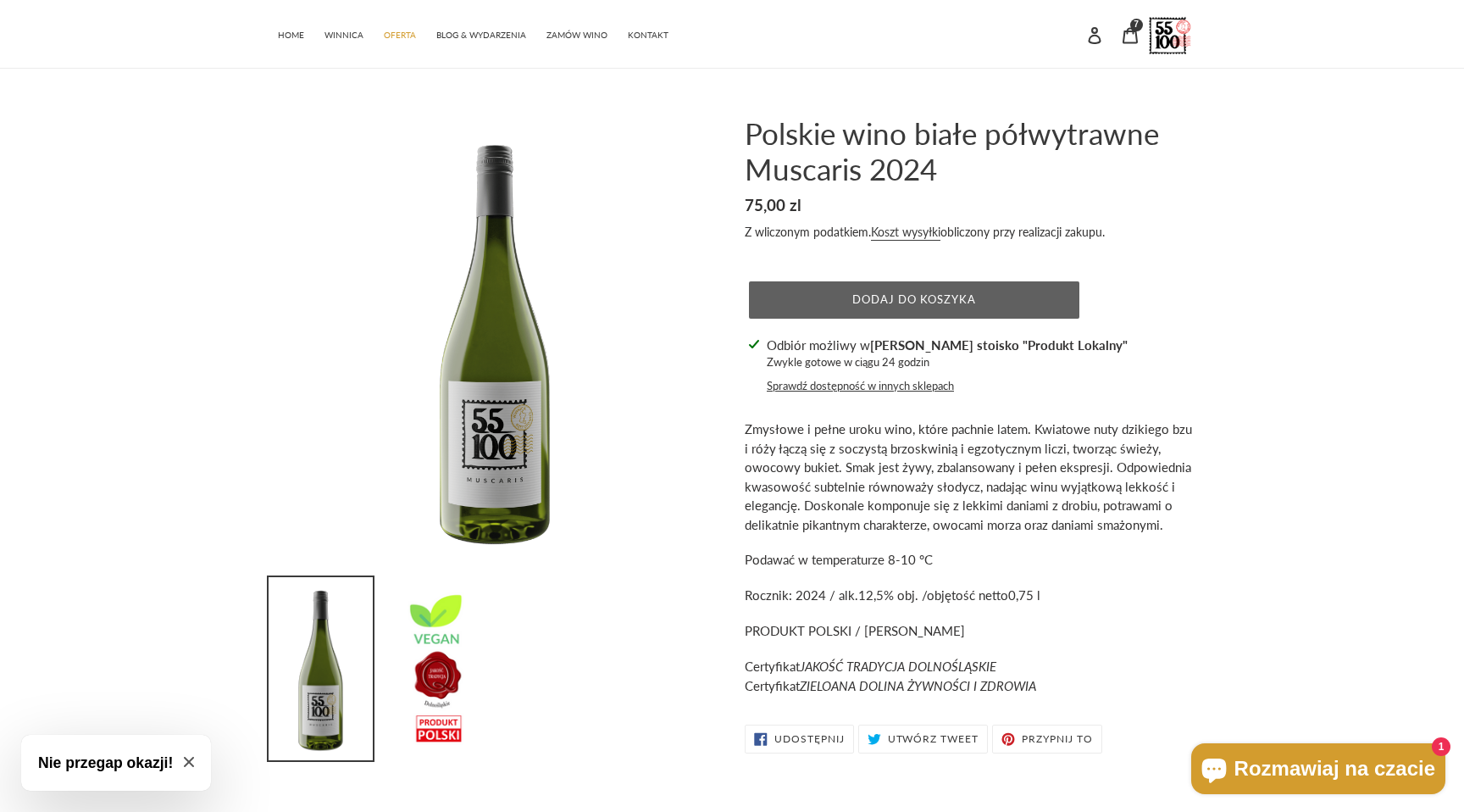
click at [915, 290] on button "Dodaj do koszyka" at bounding box center [914, 300] width 330 height 37
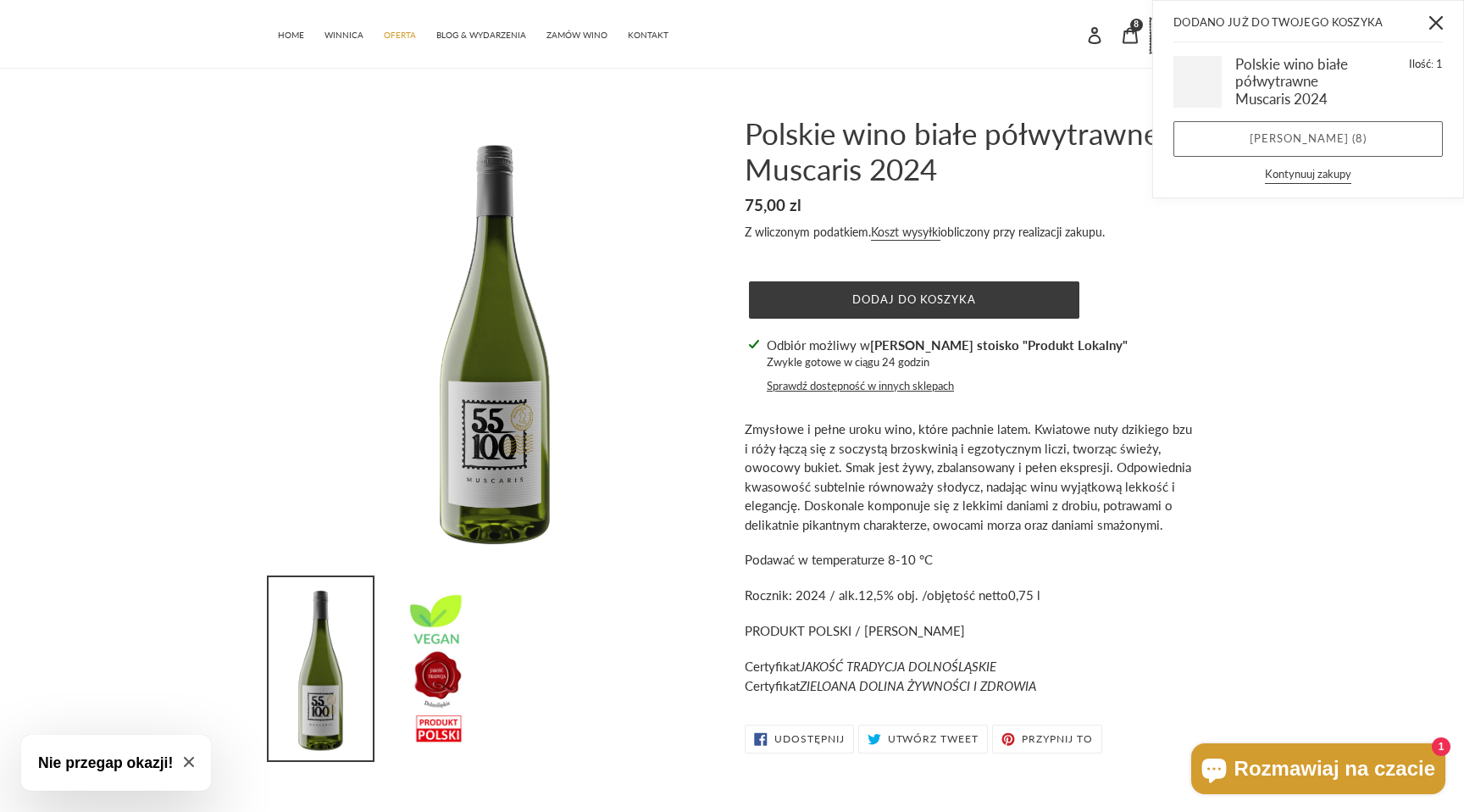
click at [1249, 133] on link "[PERSON_NAME] ( 8 )" at bounding box center [1308, 139] width 269 height 36
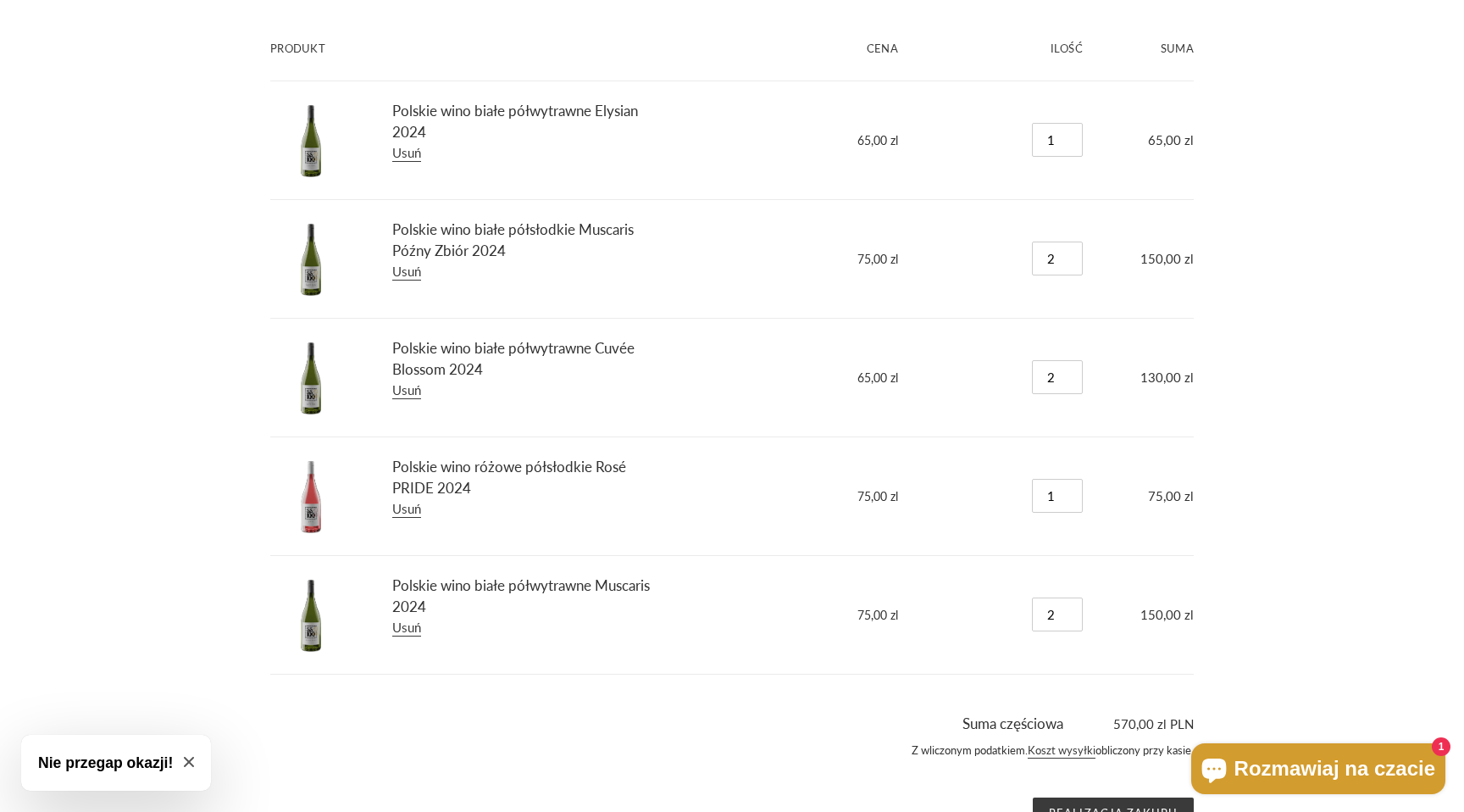
scroll to position [268, 0]
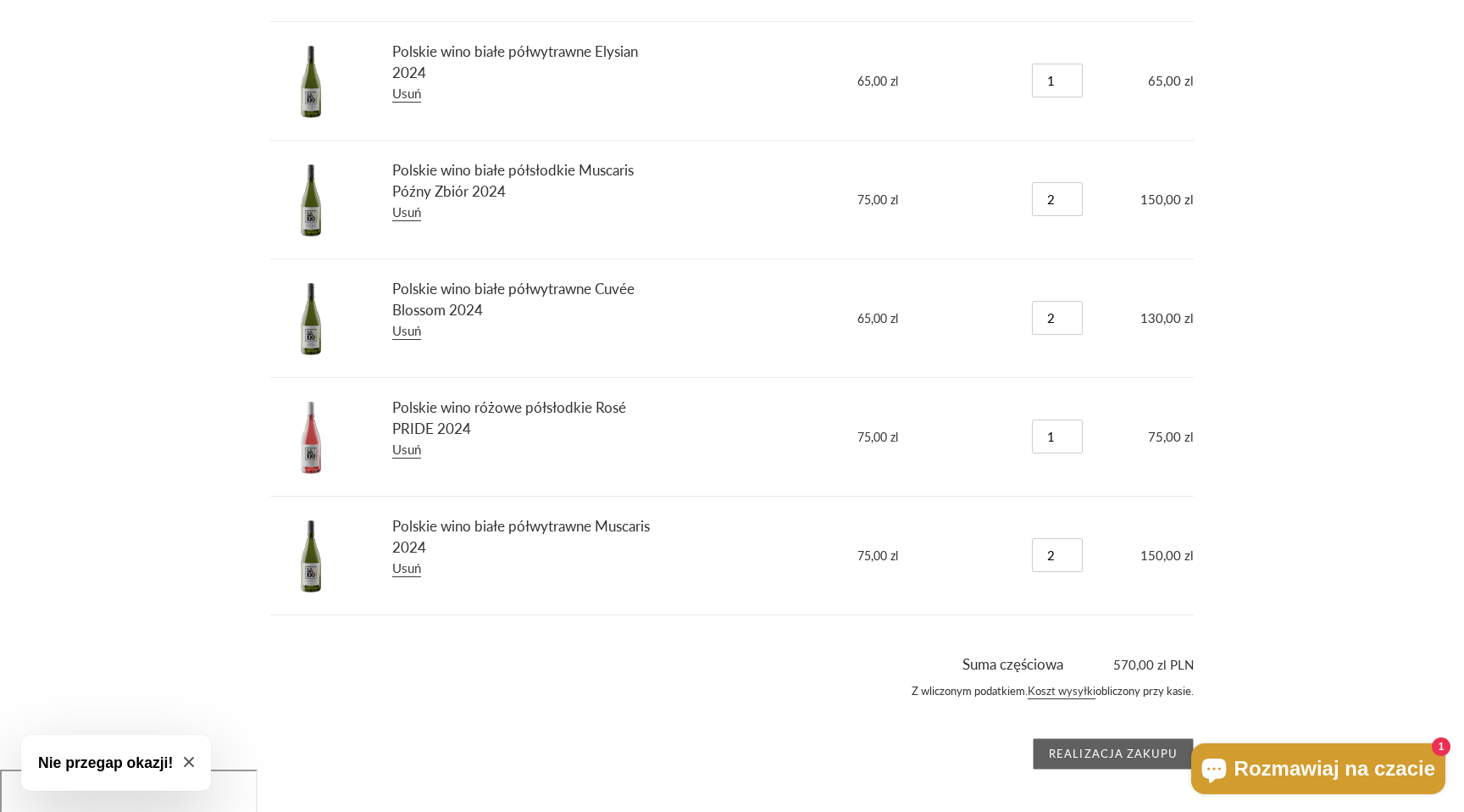
click at [1114, 747] on input "Realizacja zakupu" at bounding box center [1113, 754] width 161 height 32
